Goal: Task Accomplishment & Management: Use online tool/utility

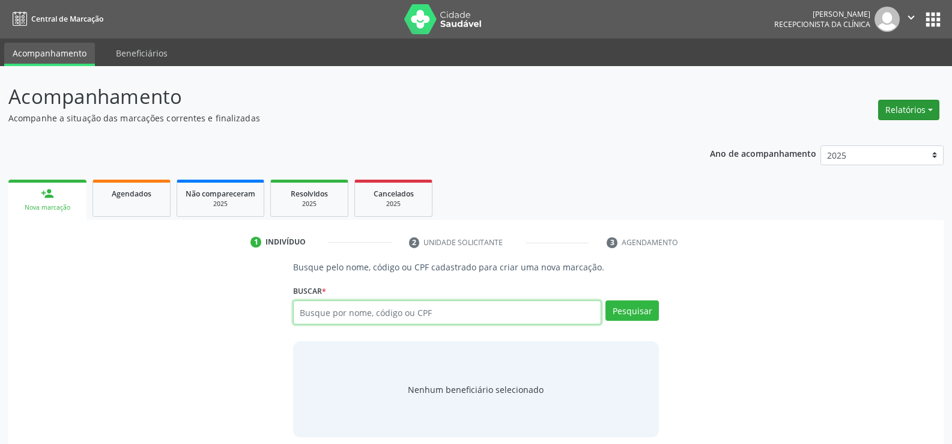
click at [896, 100] on button "Relatórios" at bounding box center [908, 110] width 61 height 20
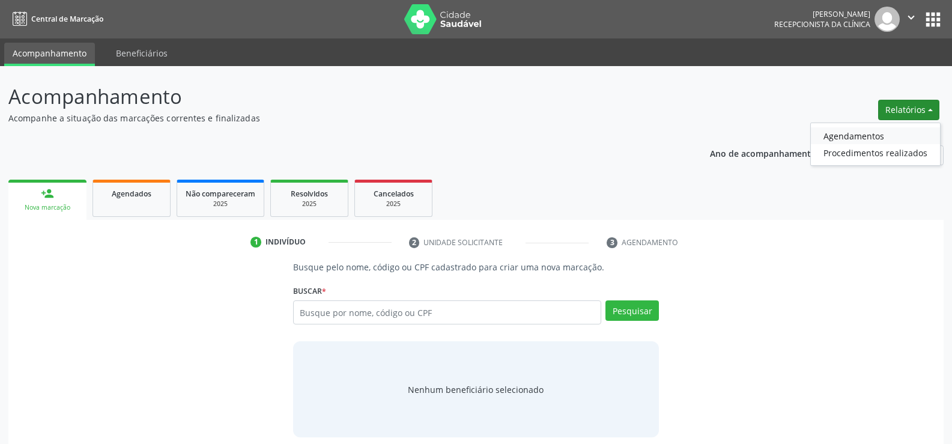
click at [872, 138] on link "Agendamentos" at bounding box center [875, 135] width 129 height 17
select select "9"
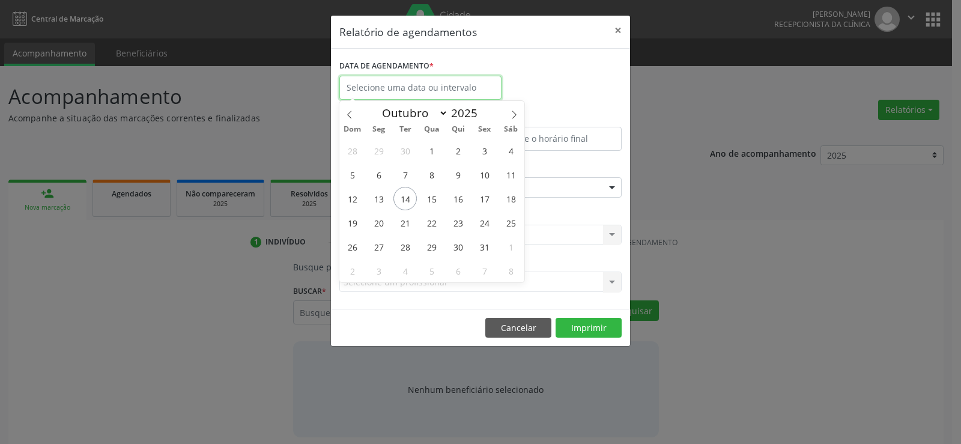
click at [396, 87] on input "text" at bounding box center [420, 88] width 162 height 24
click at [407, 200] on span "14" at bounding box center [404, 198] width 23 height 23
type input "[DATE]"
click at [407, 200] on span "14" at bounding box center [404, 198] width 23 height 23
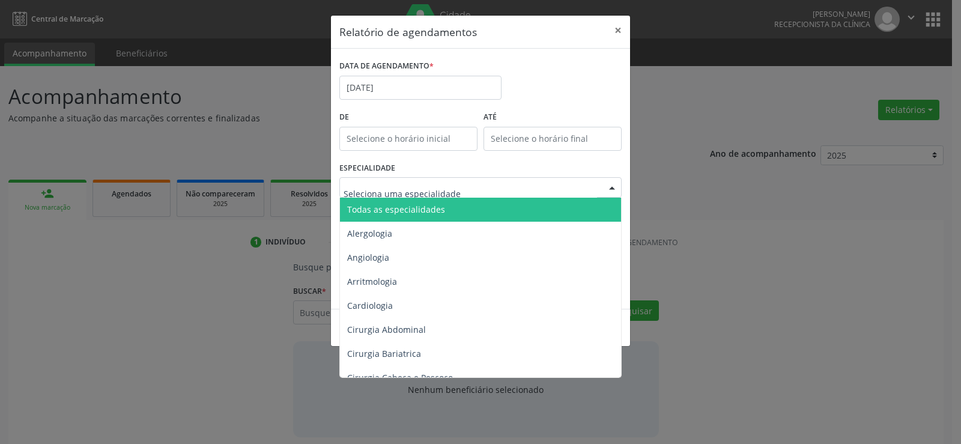
click at [414, 202] on span "Todas as especialidades" at bounding box center [481, 210] width 283 height 24
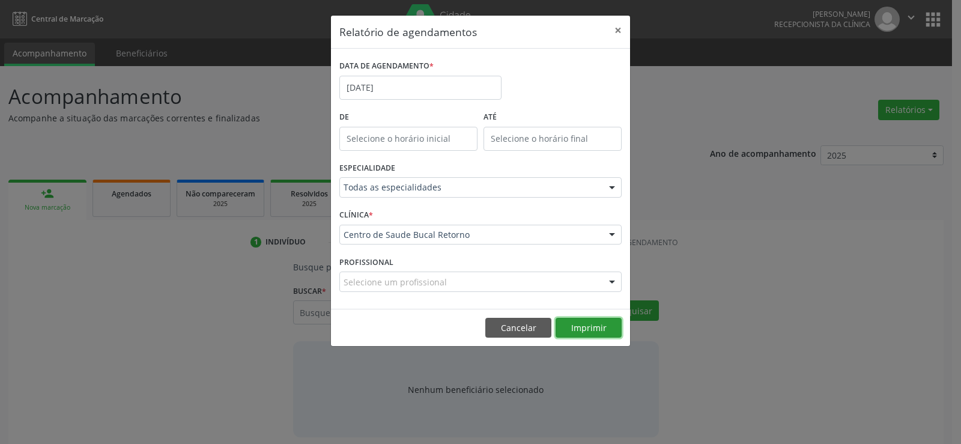
click at [585, 329] on button "Imprimir" at bounding box center [589, 328] width 66 height 20
